Goal: Find specific page/section: Find specific page/section

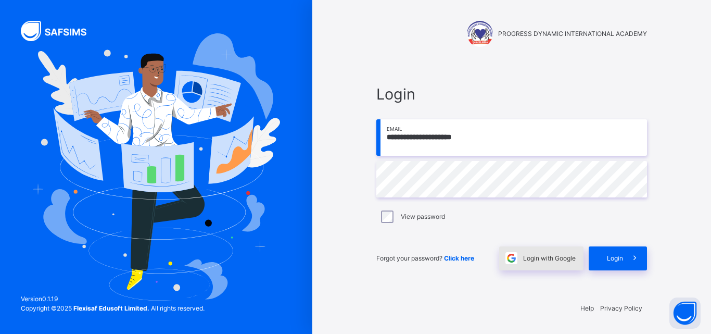
click at [542, 261] on span "Login with Google" at bounding box center [549, 258] width 53 height 9
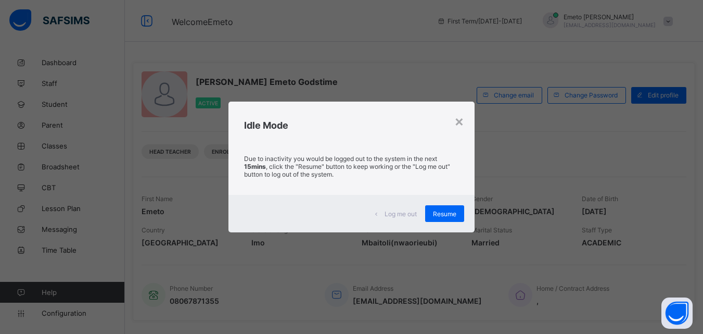
click at [445, 213] on span "Resume" at bounding box center [444, 214] width 23 height 8
click at [445, 211] on span "Resume" at bounding box center [444, 214] width 23 height 8
click at [459, 208] on div "Resume" at bounding box center [444, 213] width 39 height 17
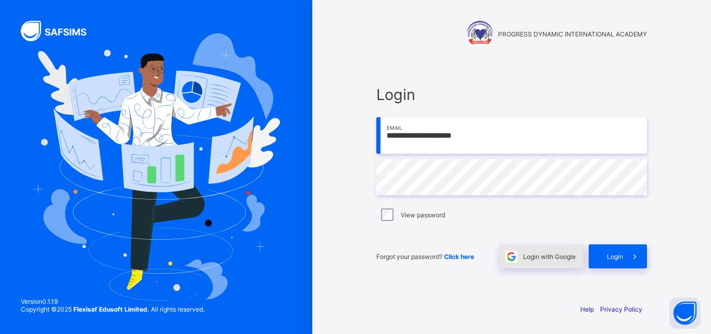
click at [541, 253] on span "Login with Google" at bounding box center [549, 257] width 53 height 8
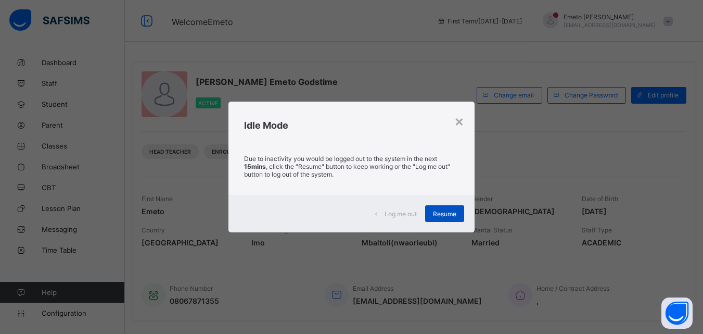
click at [455, 214] on span "Resume" at bounding box center [444, 214] width 23 height 8
